Goal: Task Accomplishment & Management: Manage account settings

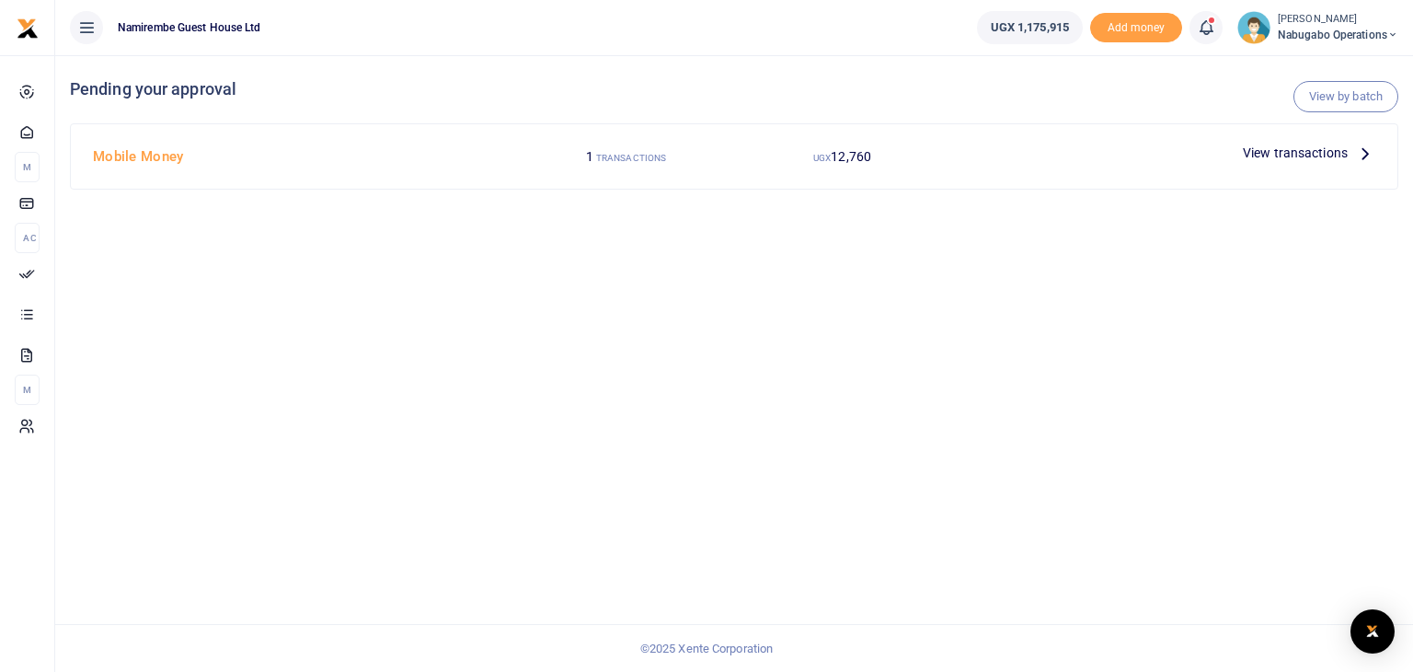
click at [1274, 150] on span "View transactions" at bounding box center [1295, 153] width 105 height 20
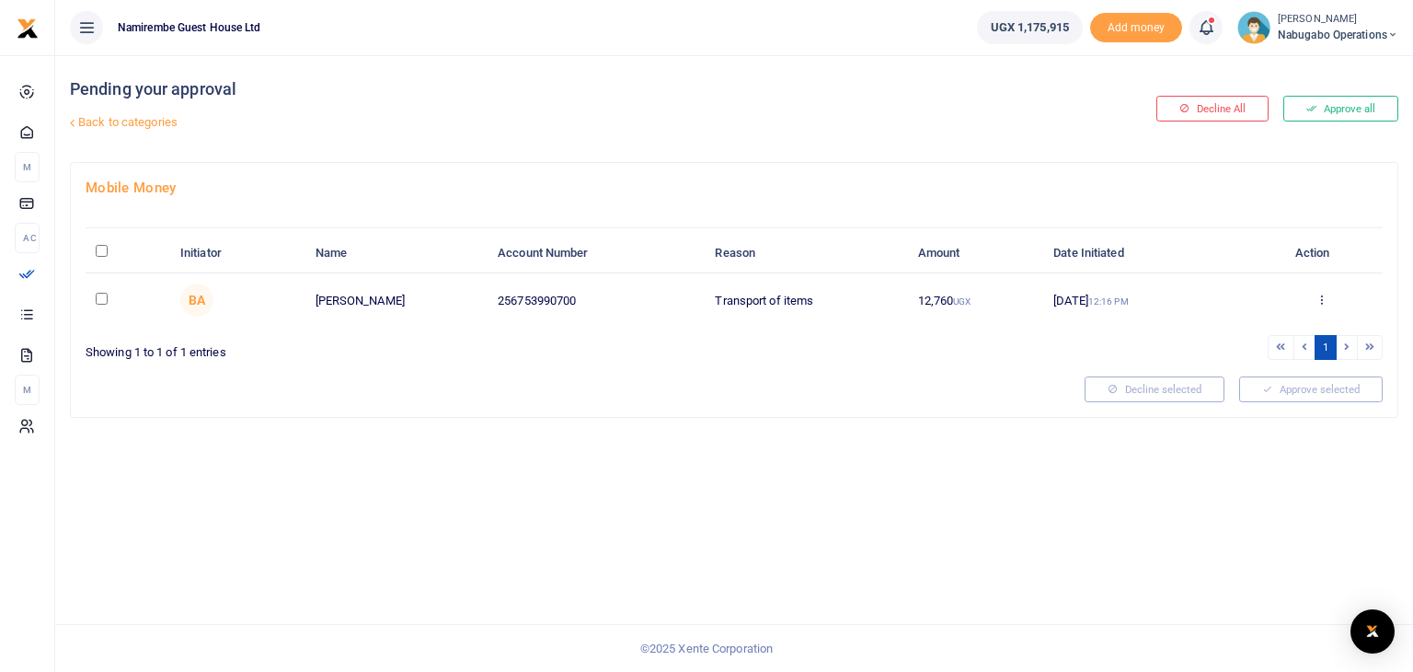
click at [99, 293] on input "checkbox" at bounding box center [102, 299] width 12 height 12
checkbox input "true"
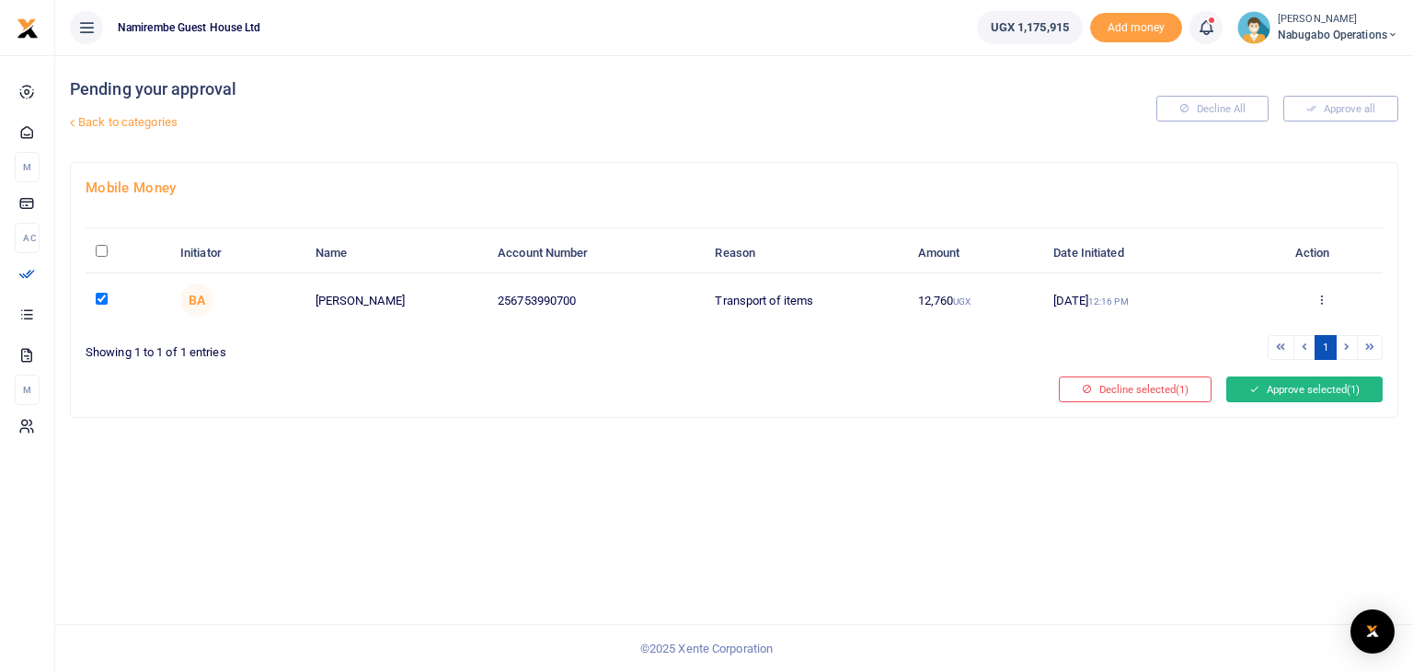
click at [1287, 398] on button "Approve selected (1)" at bounding box center [1305, 389] width 156 height 26
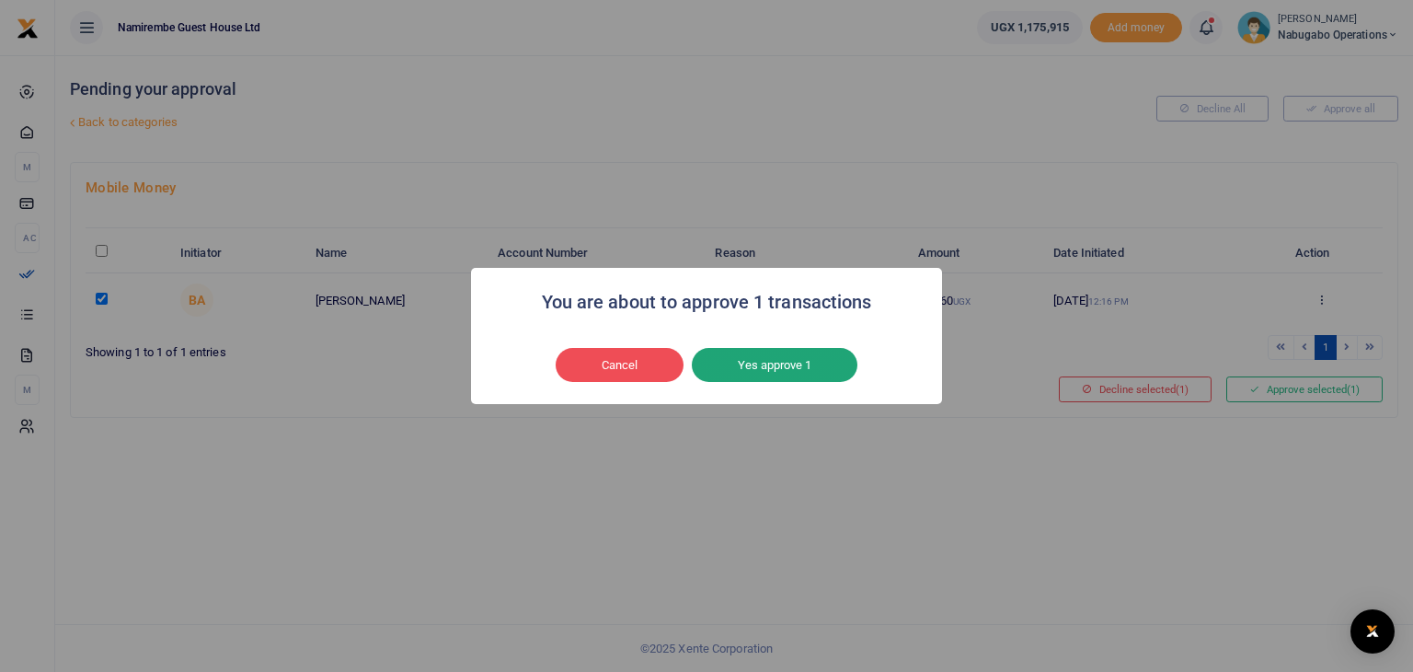
click at [773, 374] on button "Yes approve 1" at bounding box center [775, 365] width 166 height 35
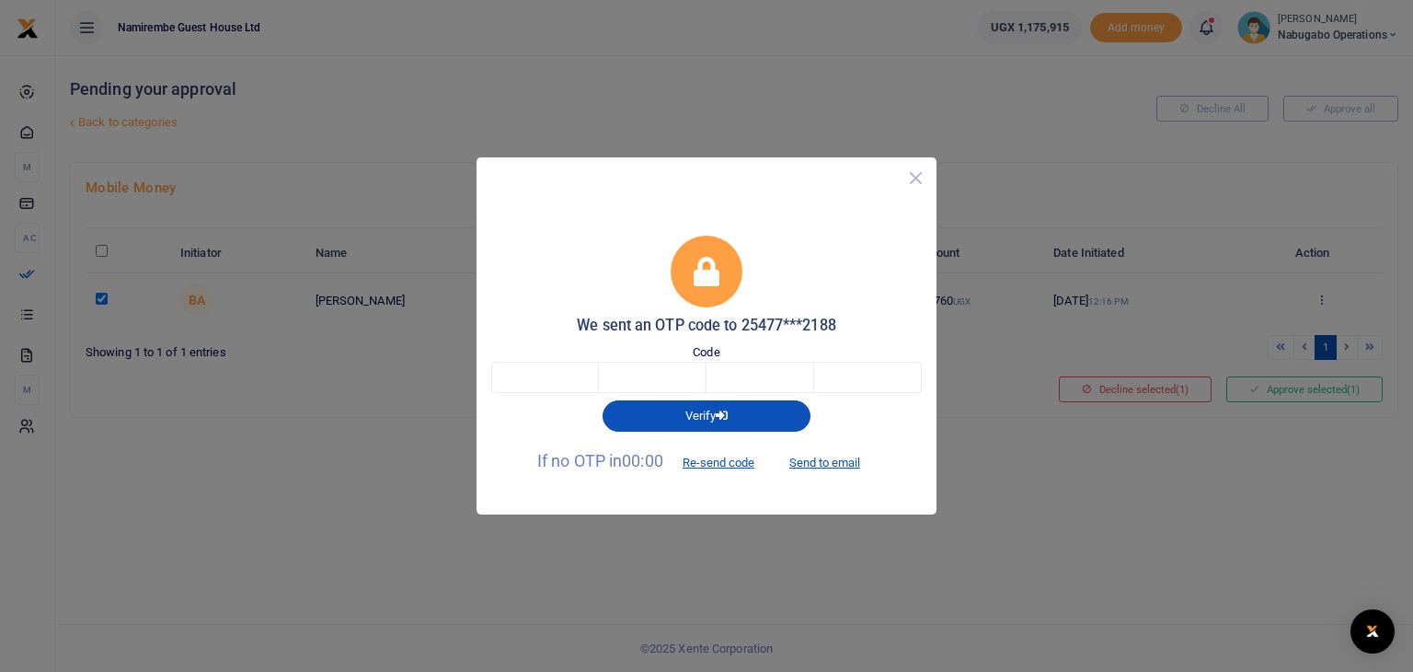
click at [918, 177] on button "Close" at bounding box center [916, 178] width 27 height 27
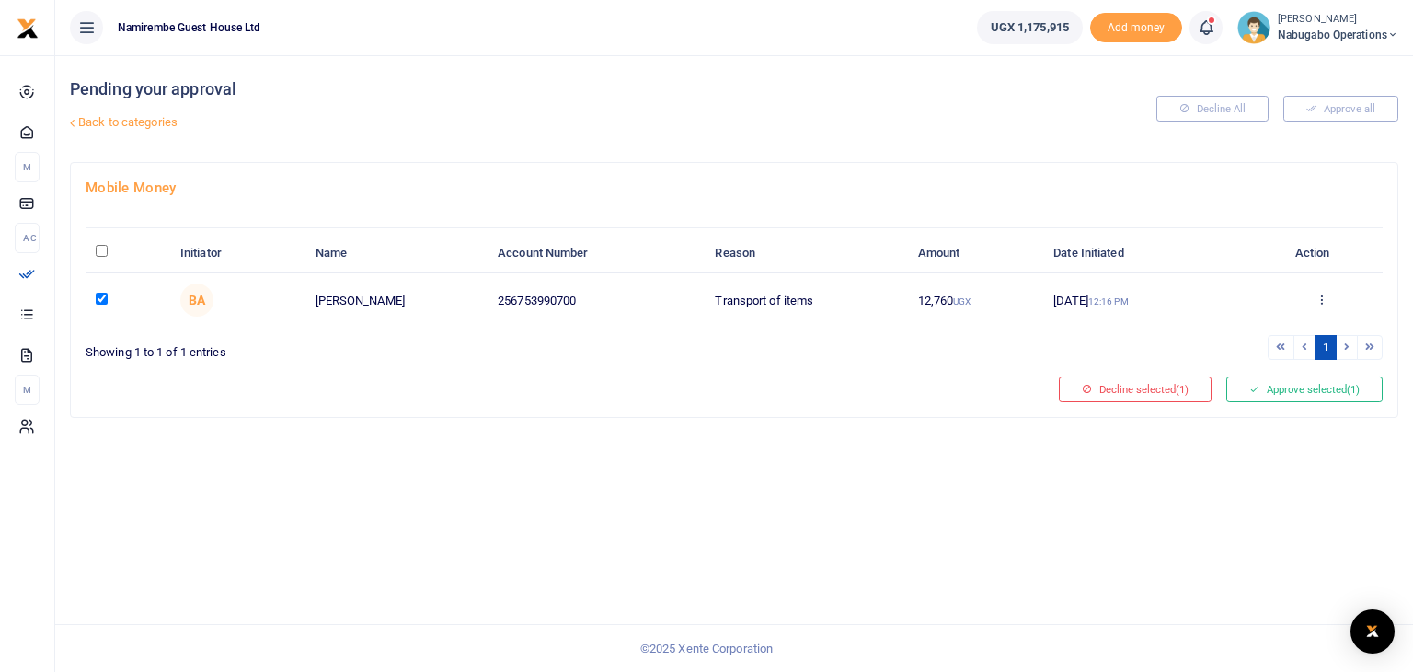
click at [353, 254] on th "Name" at bounding box center [396, 254] width 183 height 40
